Goal: Task Accomplishment & Management: Complete application form

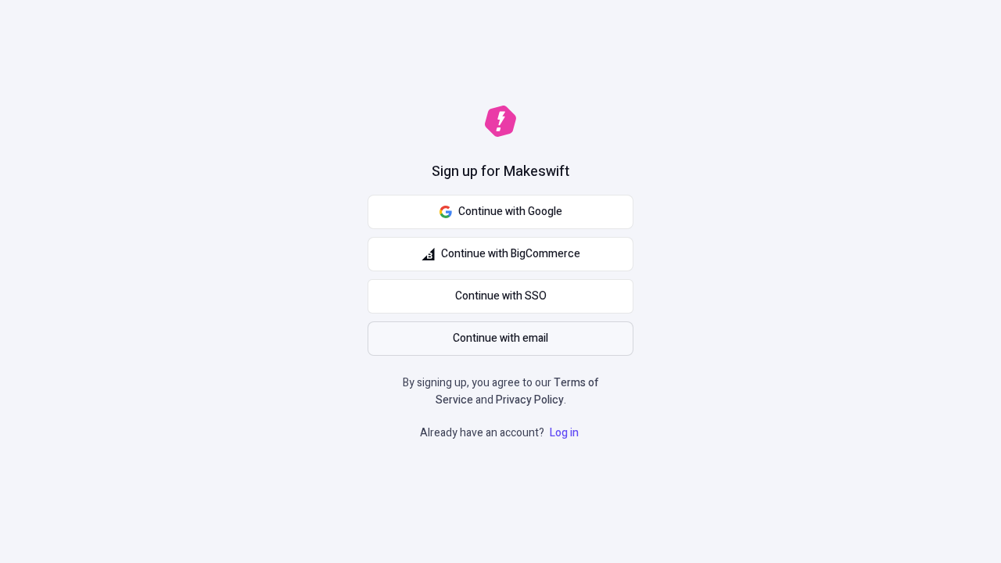
click at [500, 338] on span "Continue with email" at bounding box center [500, 338] width 95 height 17
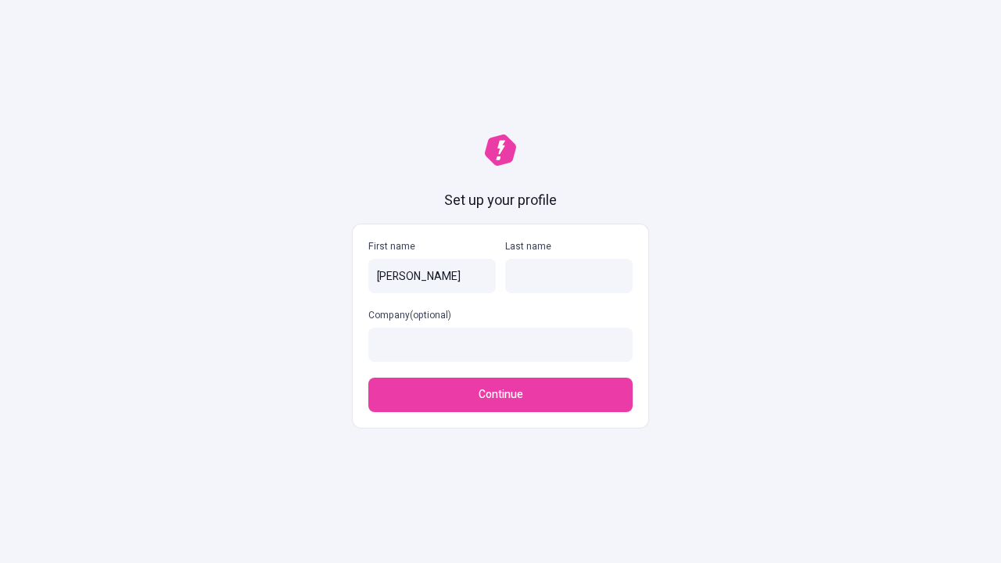
type input "[PERSON_NAME]"
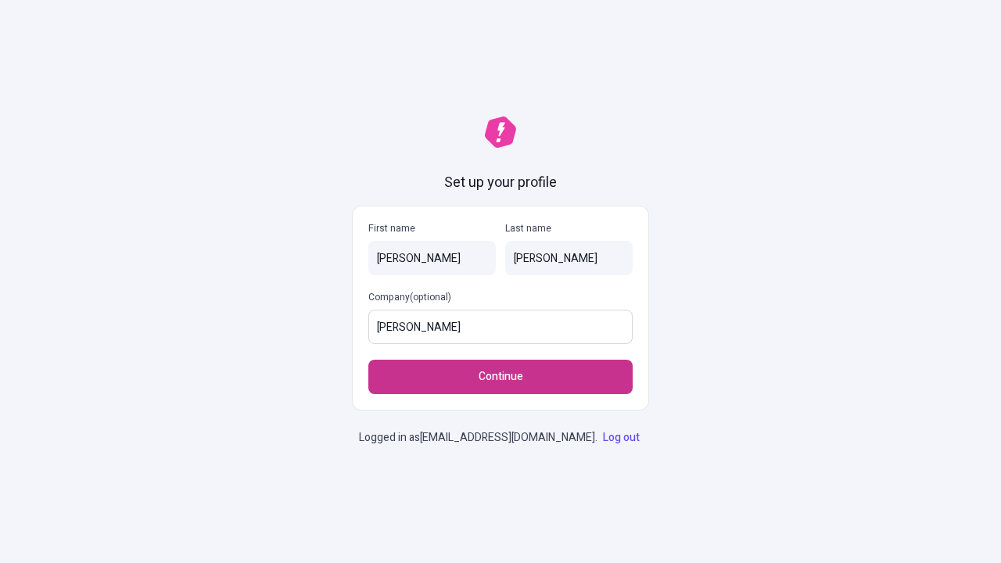
type input "[PERSON_NAME]"
click at [500, 368] on span "Continue" at bounding box center [500, 376] width 45 height 17
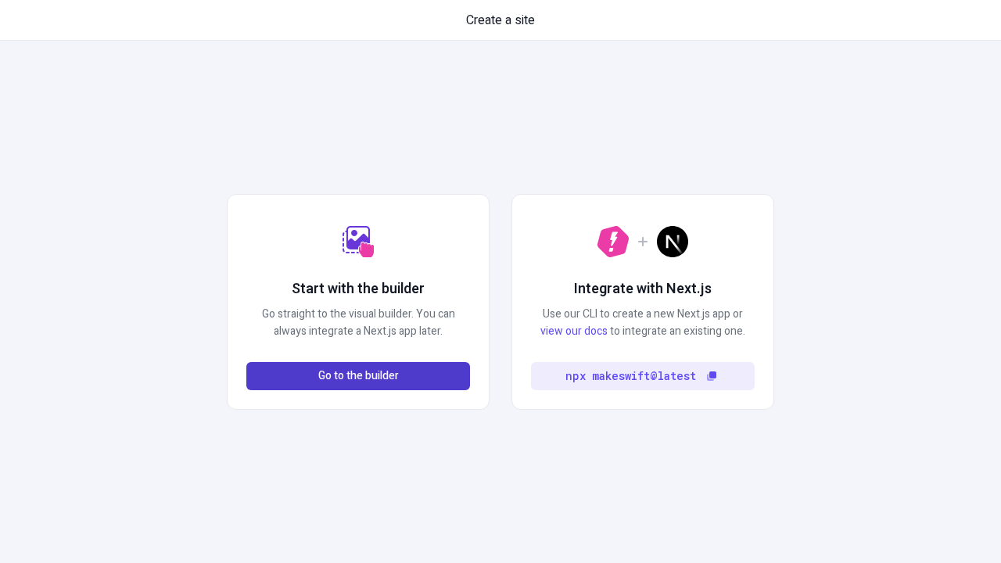
click at [358, 376] on span "Go to the builder" at bounding box center [358, 375] width 81 height 17
